Goal: Transaction & Acquisition: Purchase product/service

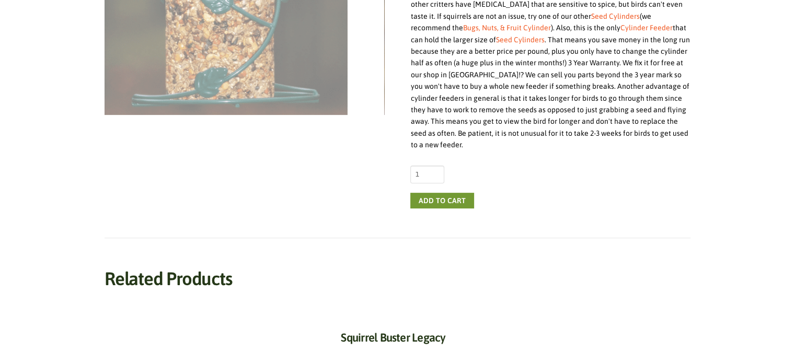
scroll to position [218, 0]
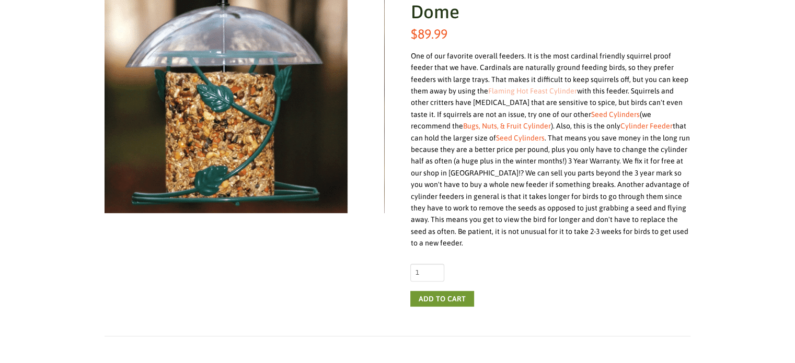
click at [488, 94] on link "Flaming Hot Feast Cylinder" at bounding box center [532, 91] width 89 height 8
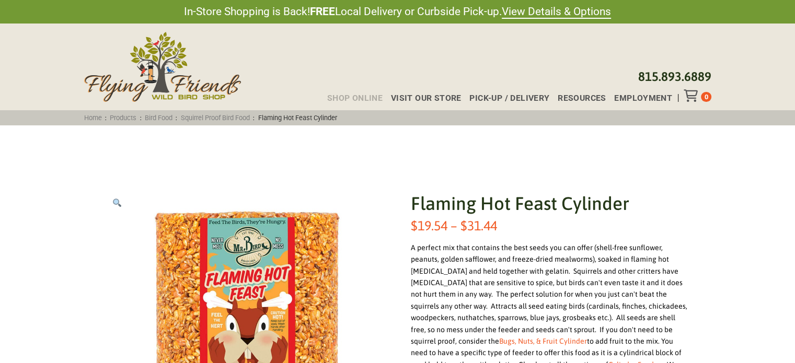
click at [351, 97] on span "Shop Online" at bounding box center [354, 98] width 55 height 8
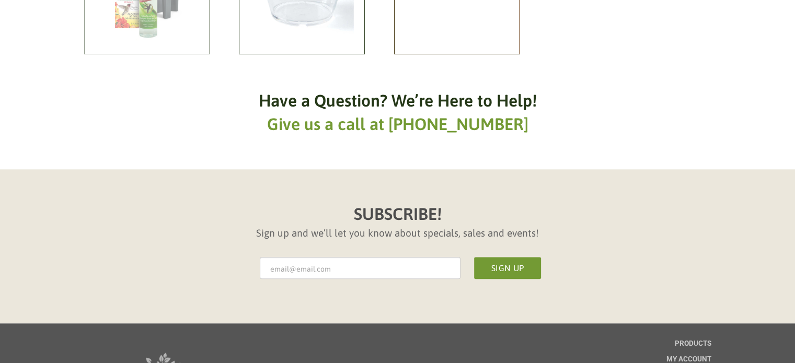
scroll to position [972, 0]
